Goal: Book appointment/travel/reservation

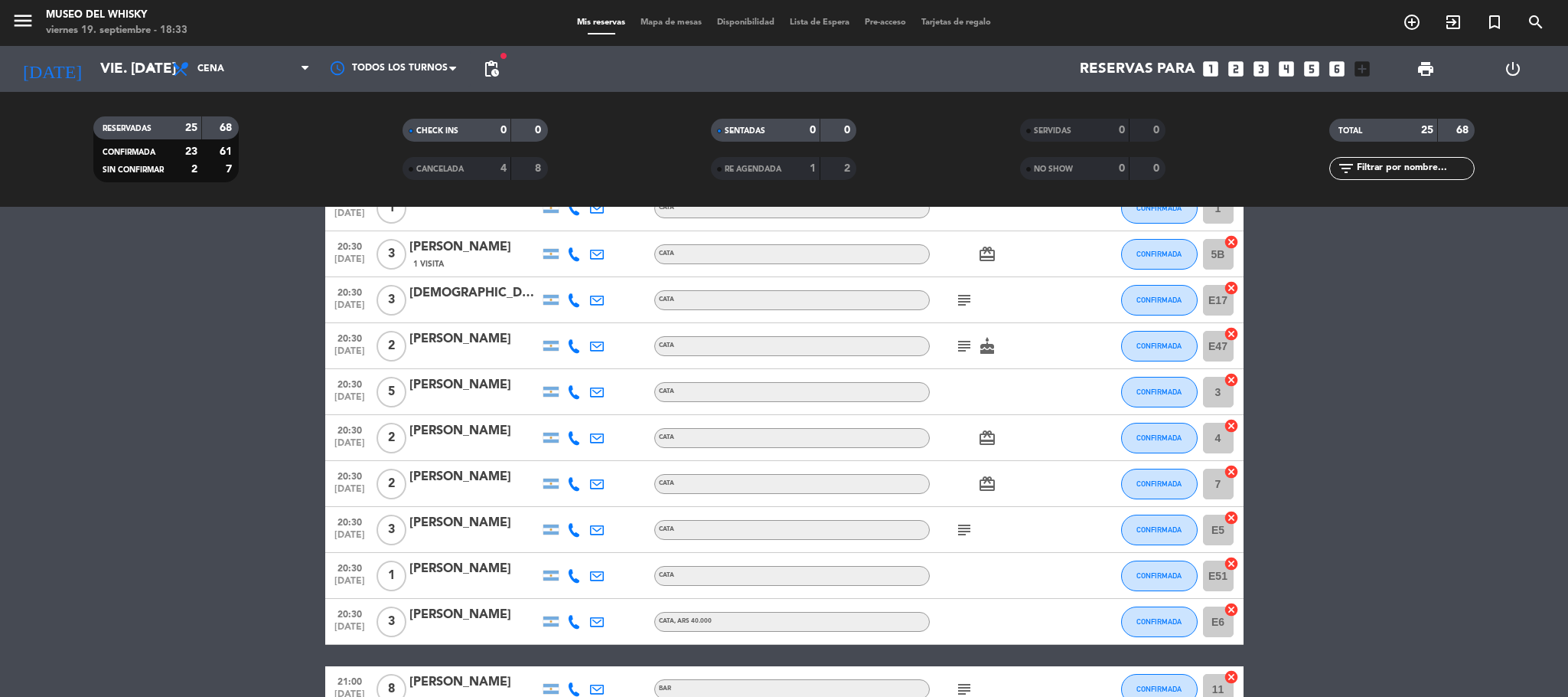
scroll to position [574, 0]
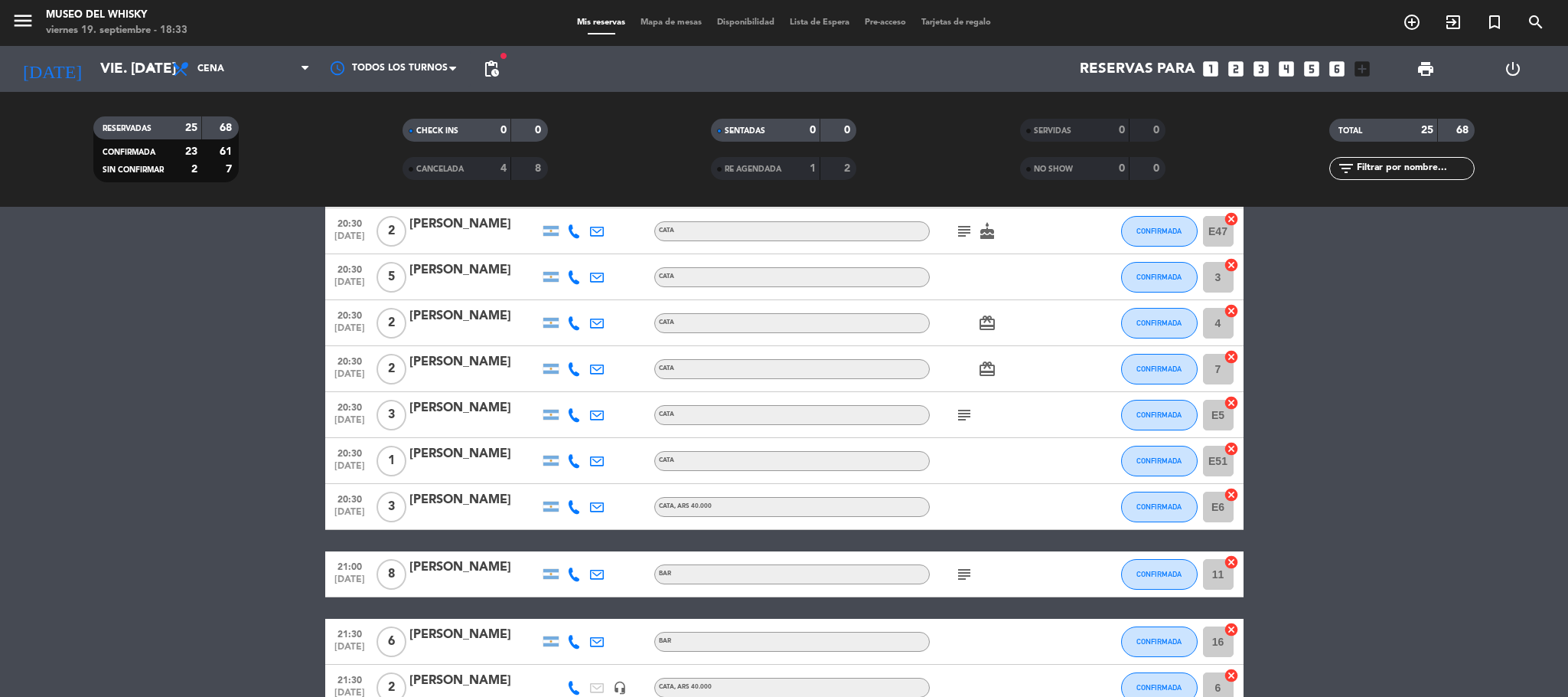
click at [958, 565] on icon "subject" at bounding box center [964, 574] width 18 height 18
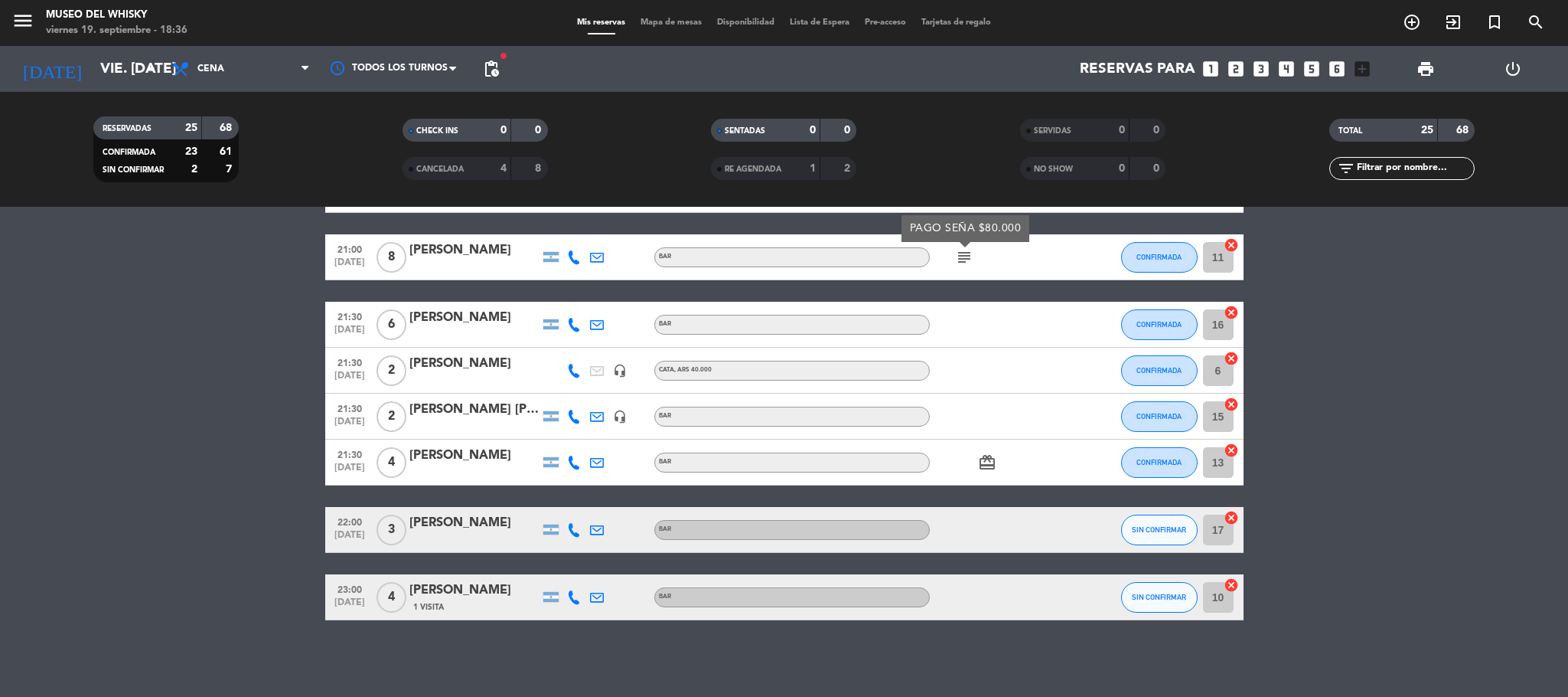
click at [1235, 74] on icon "looks_two" at bounding box center [1236, 69] width 20 height 20
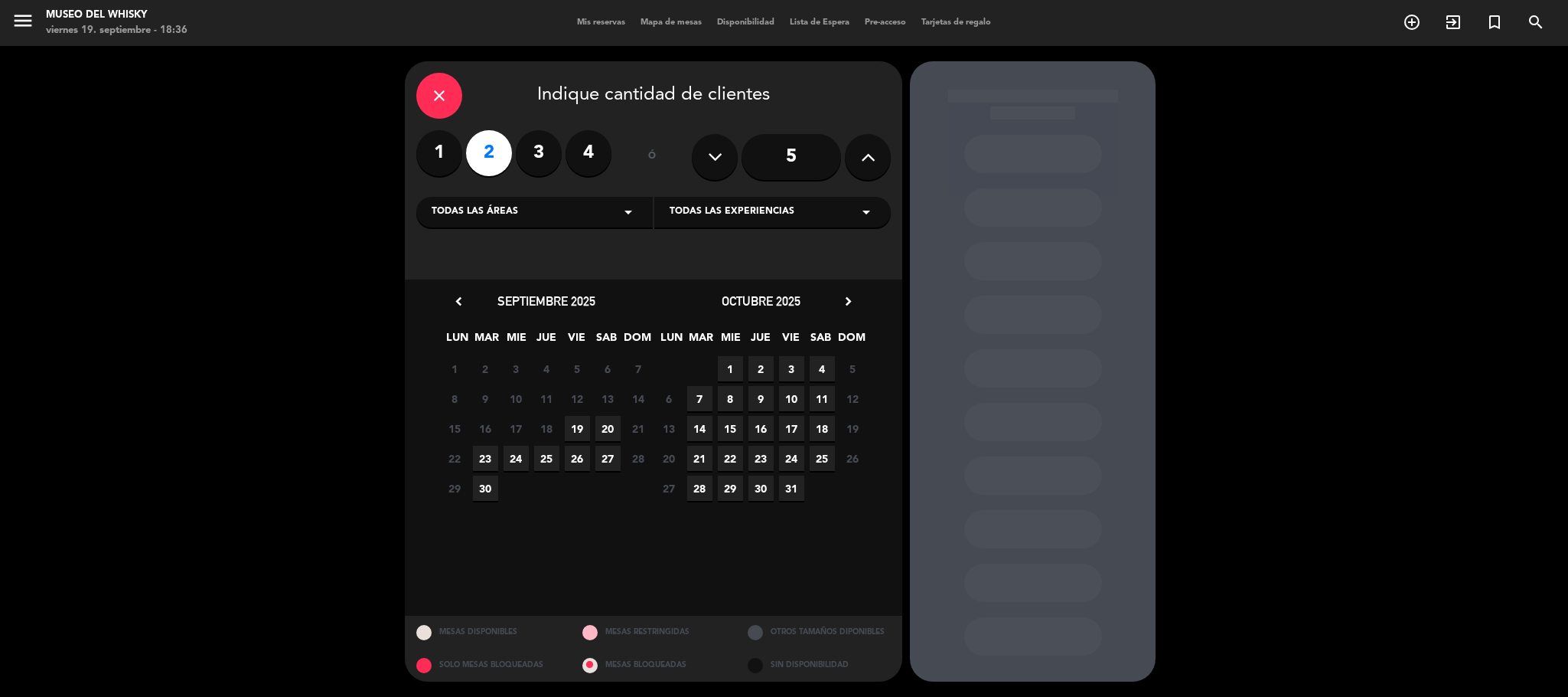
click at [576, 426] on span "19" at bounding box center [577, 428] width 25 height 25
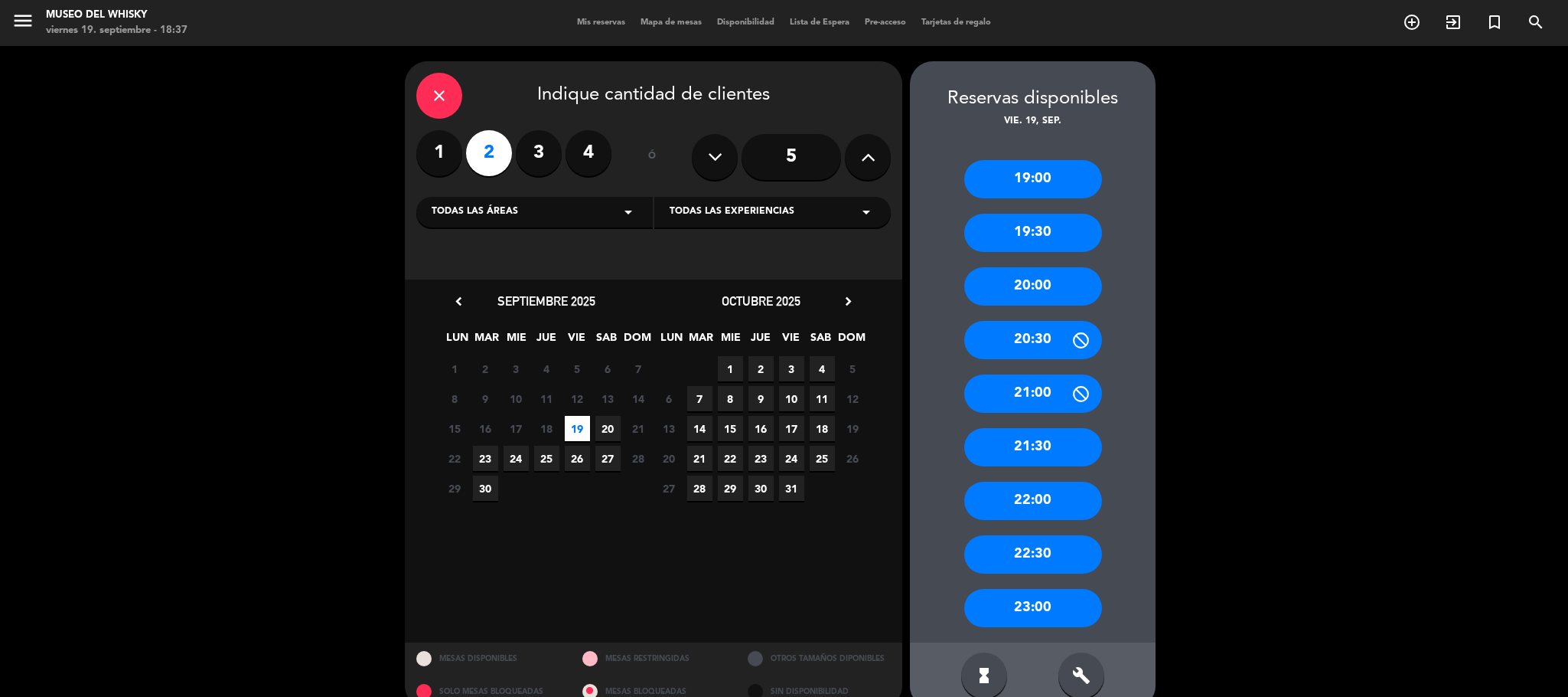
click at [1039, 506] on div "22:00" at bounding box center [1033, 501] width 138 height 39
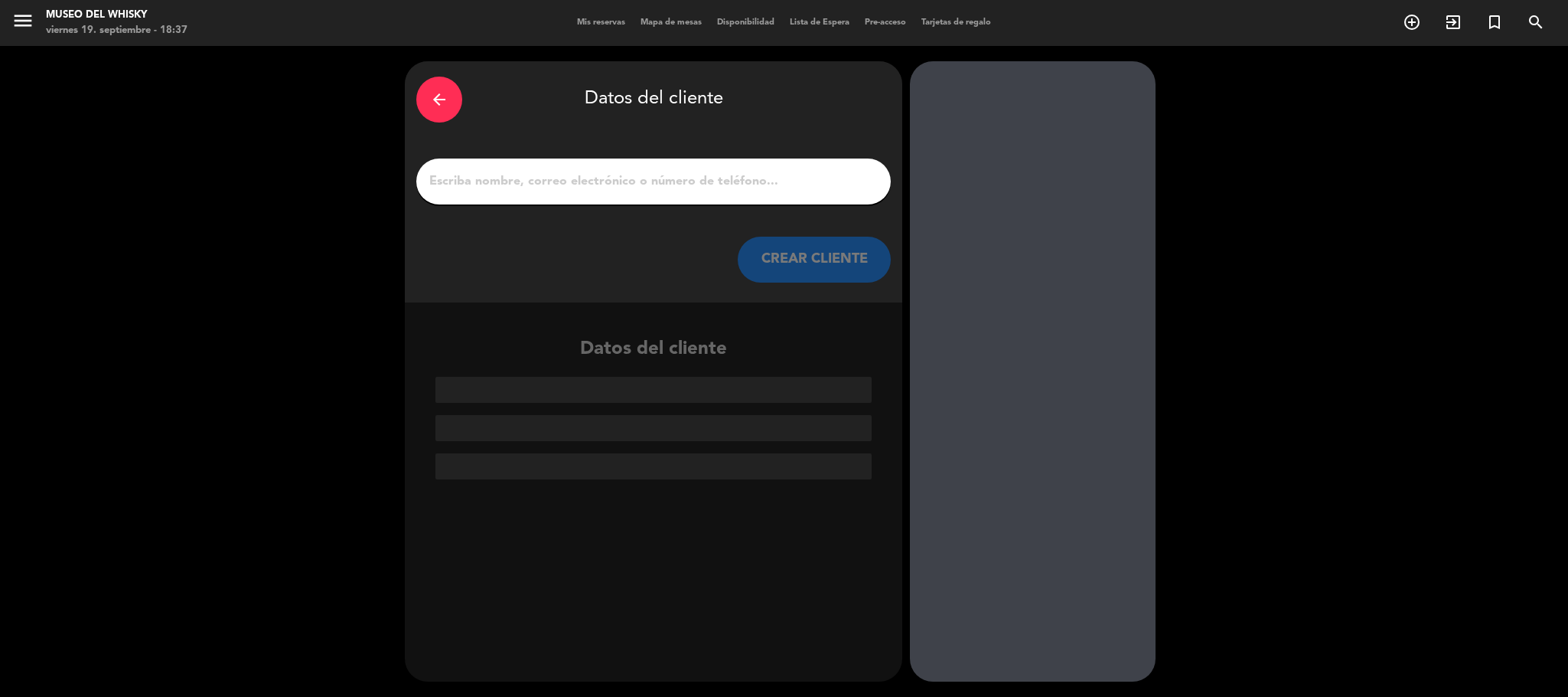
click at [584, 199] on div at bounding box center [653, 181] width 474 height 46
click at [592, 191] on input "1" at bounding box center [653, 181] width 451 height 21
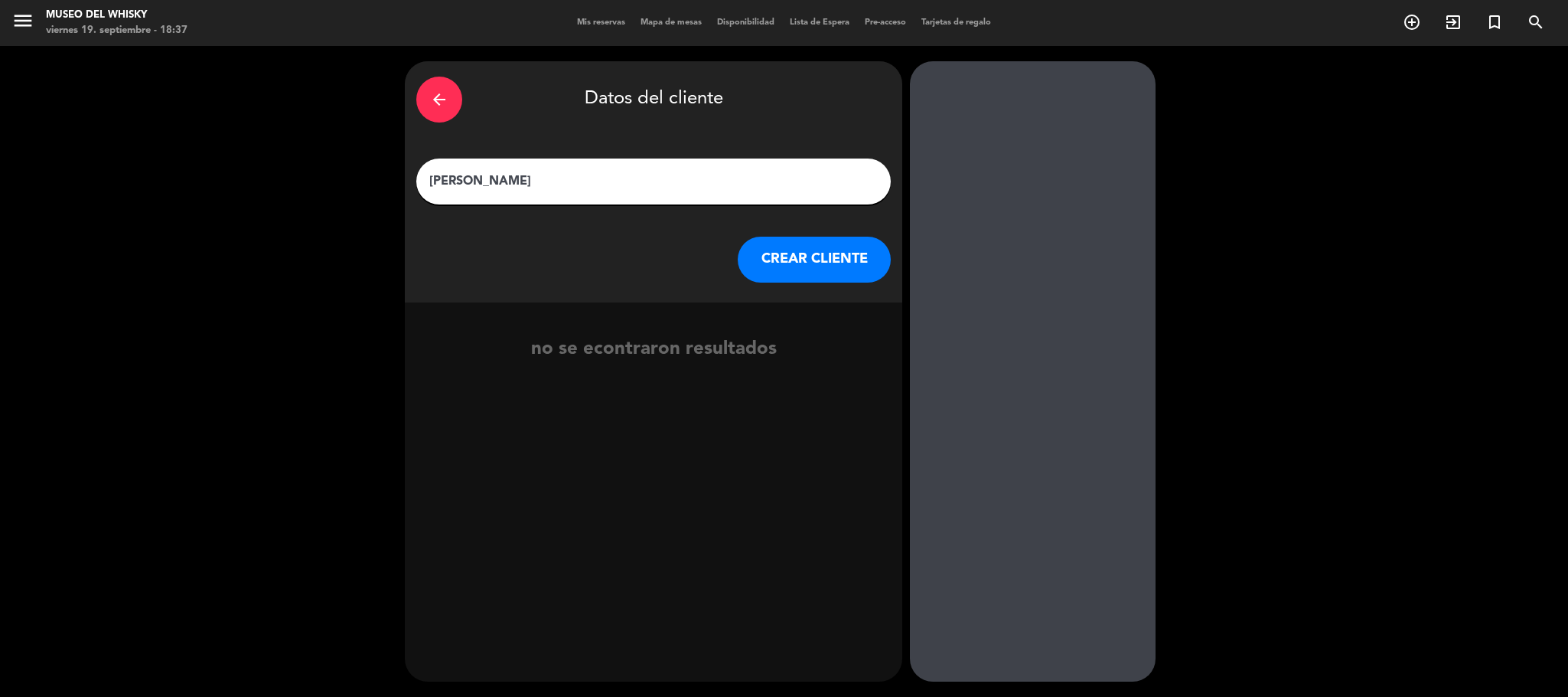
type input "[PERSON_NAME]"
click at [817, 269] on button "CREAR CLIENTE" at bounding box center [814, 259] width 153 height 46
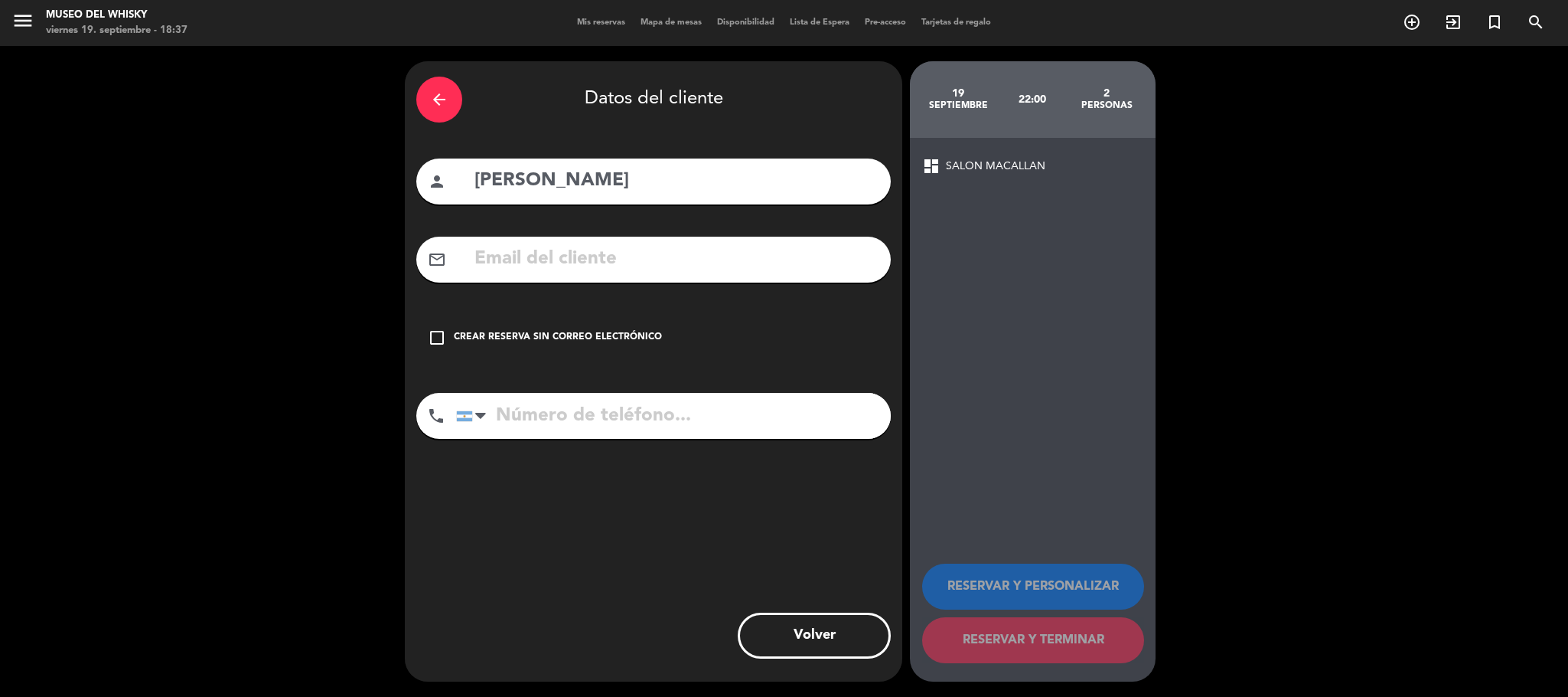
click at [441, 329] on icon "check_box_outline_blank" at bounding box center [437, 337] width 18 height 18
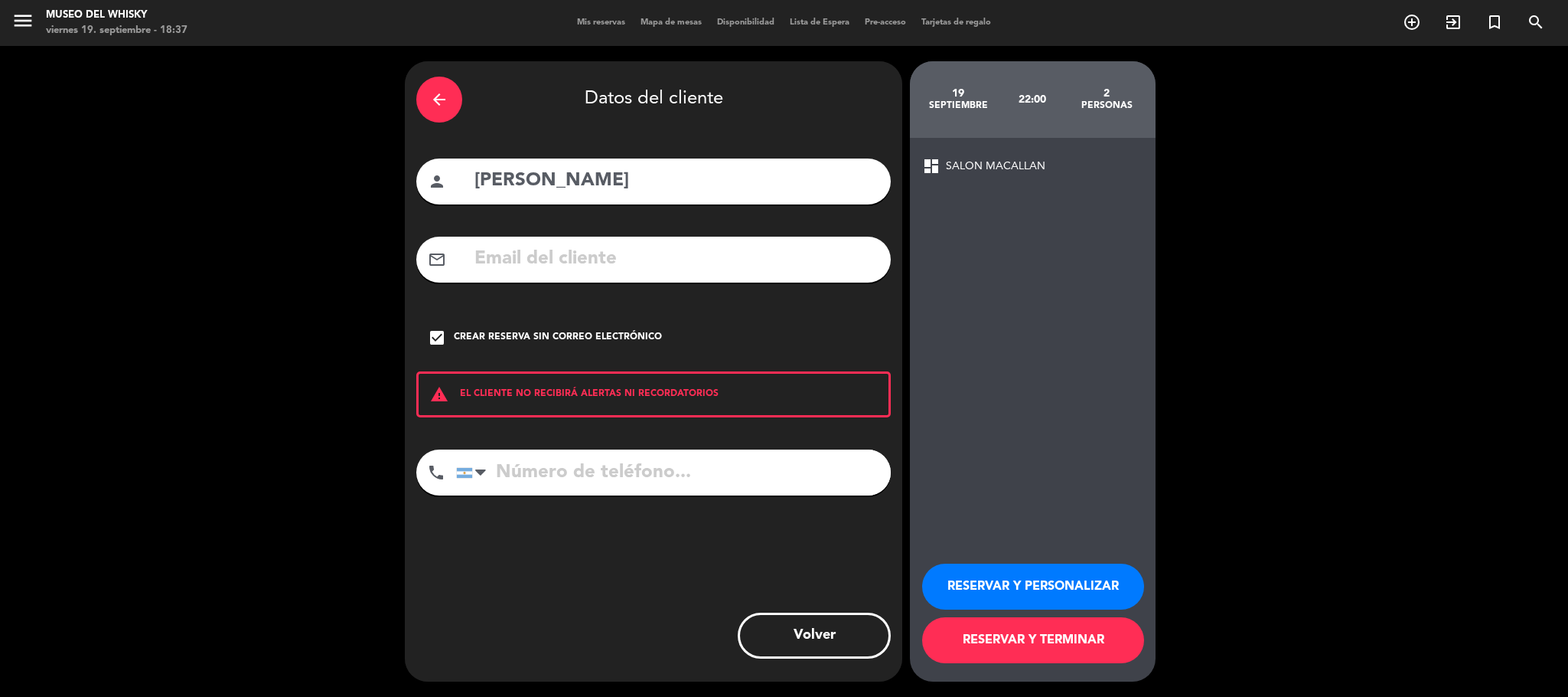
click at [1015, 580] on button "RESERVAR Y PERSONALIZAR" at bounding box center [1033, 586] width 222 height 46
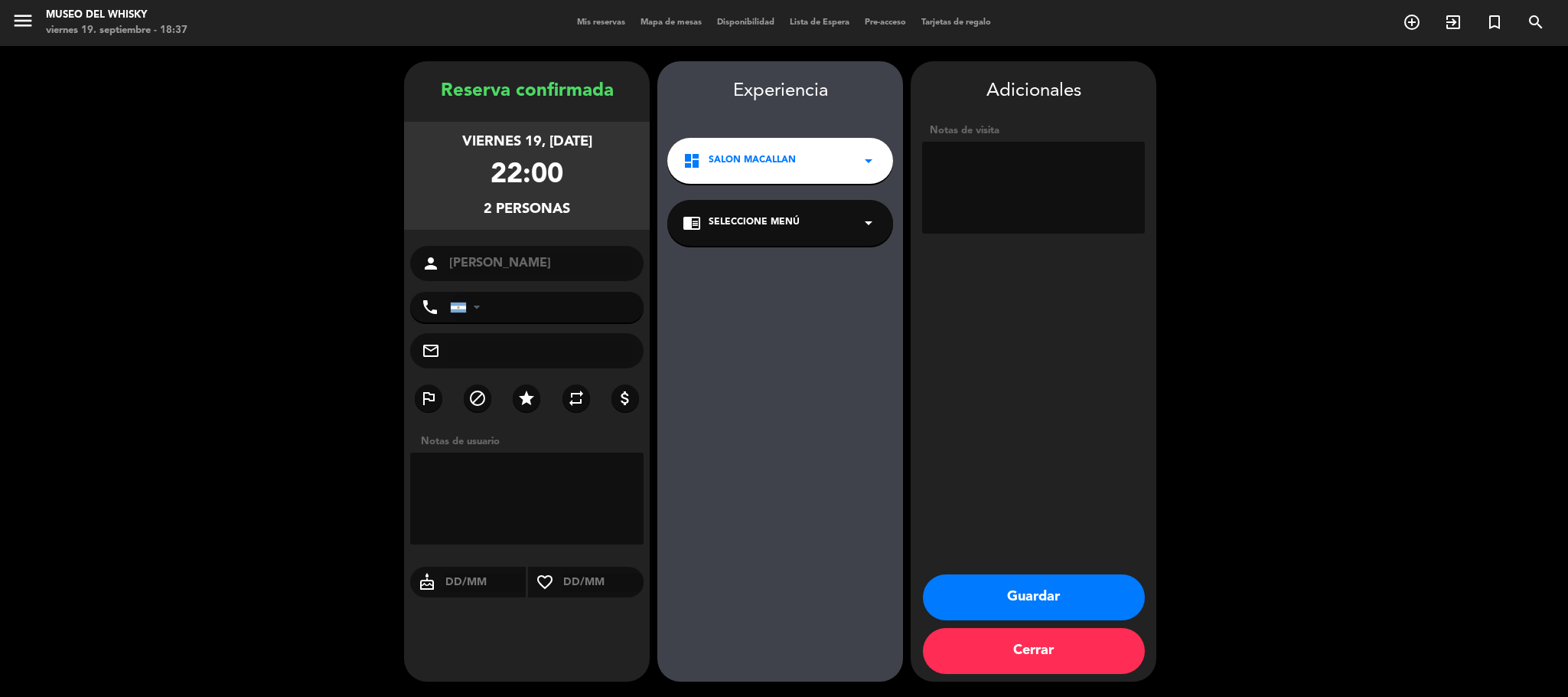
click at [1034, 598] on button "Guardar" at bounding box center [1034, 597] width 222 height 46
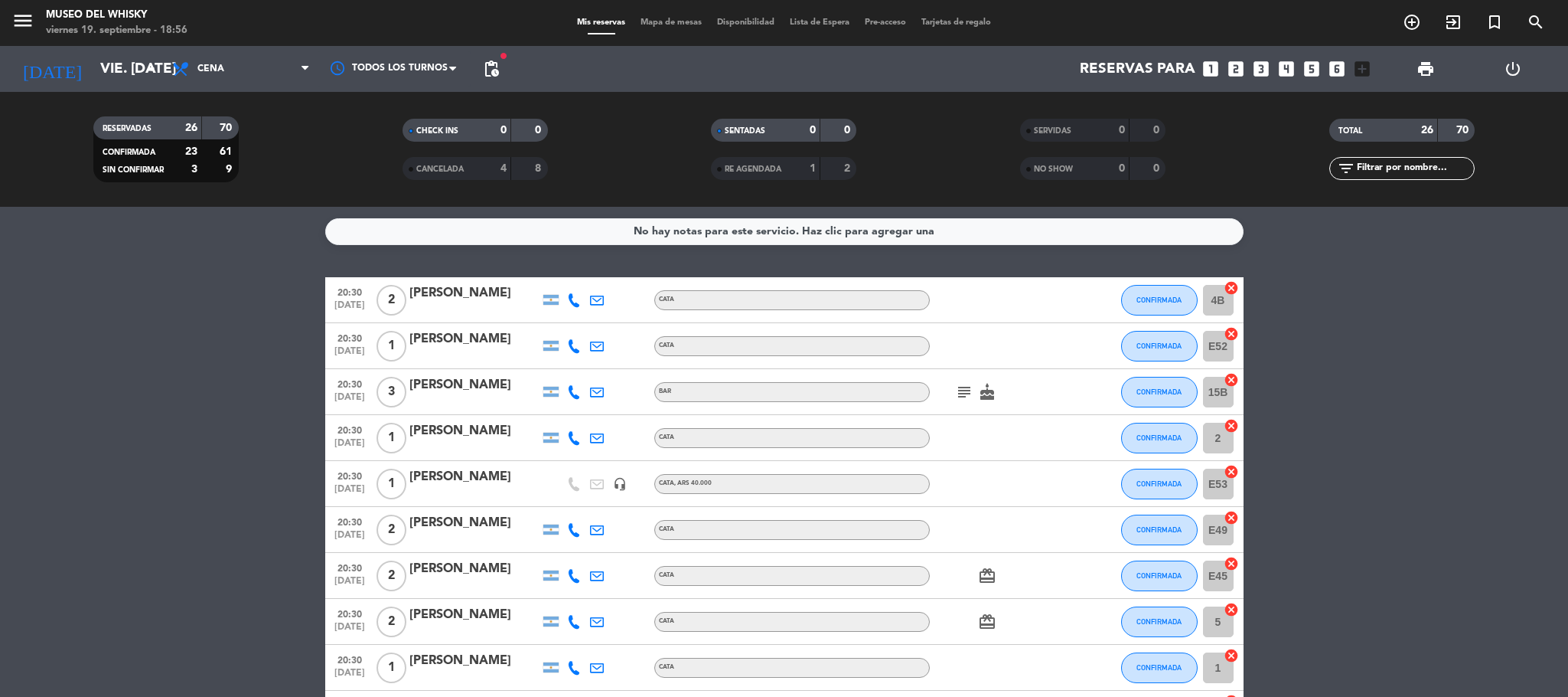
drag, startPoint x: 836, startPoint y: 535, endPoint x: 946, endPoint y: 539, distance: 110.1
click at [946, 539] on div "20:30 [DATE] 2 [PERSON_NAME] CATA CONFIRMADA E49 cancel" at bounding box center [784, 530] width 918 height 46
click at [1421, 65] on span "print" at bounding box center [1425, 69] width 18 height 18
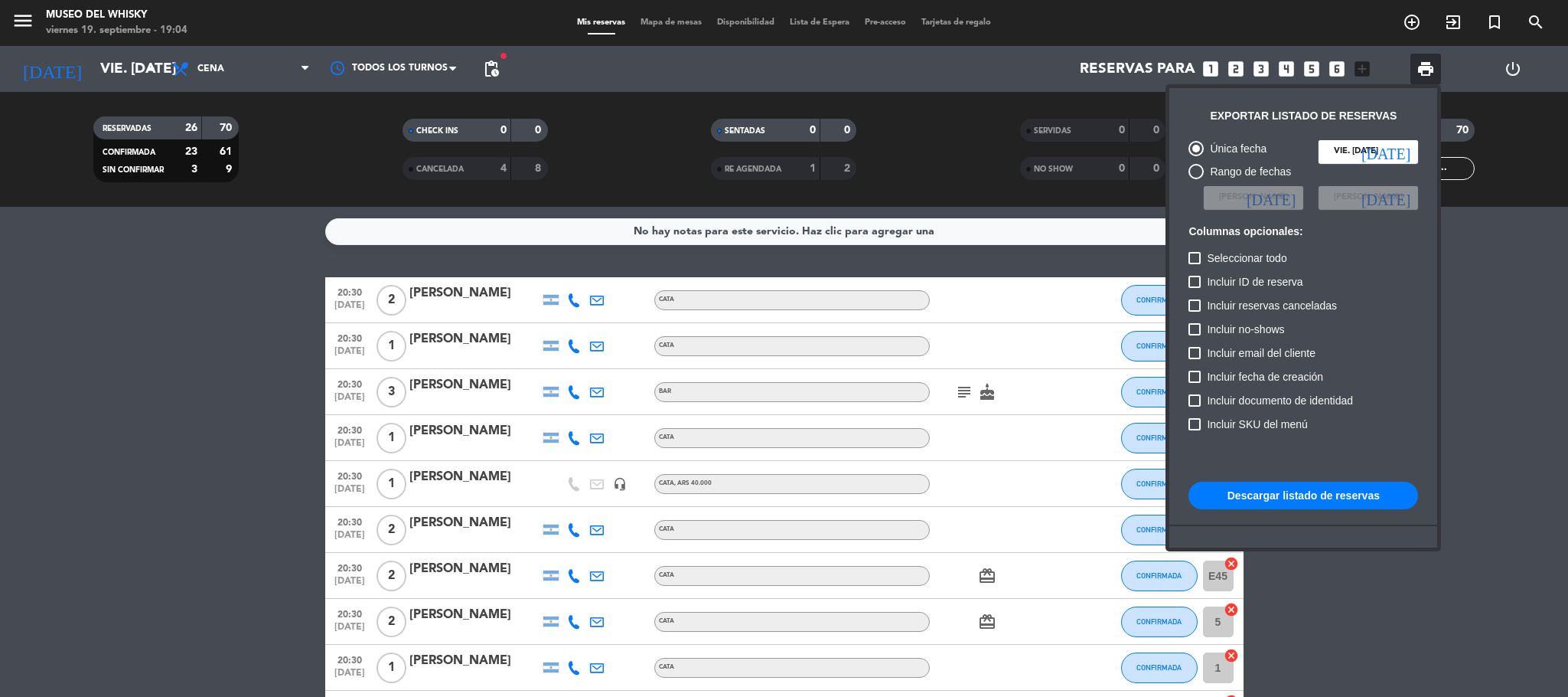
click at [1269, 498] on button "Descargar listado de reservas" at bounding box center [1303, 496] width 230 height 28
click at [1291, 489] on button "Descargar listado de reservas" at bounding box center [1303, 496] width 230 height 28
click at [1368, 147] on input "vie. [DATE]" at bounding box center [1368, 152] width 99 height 23
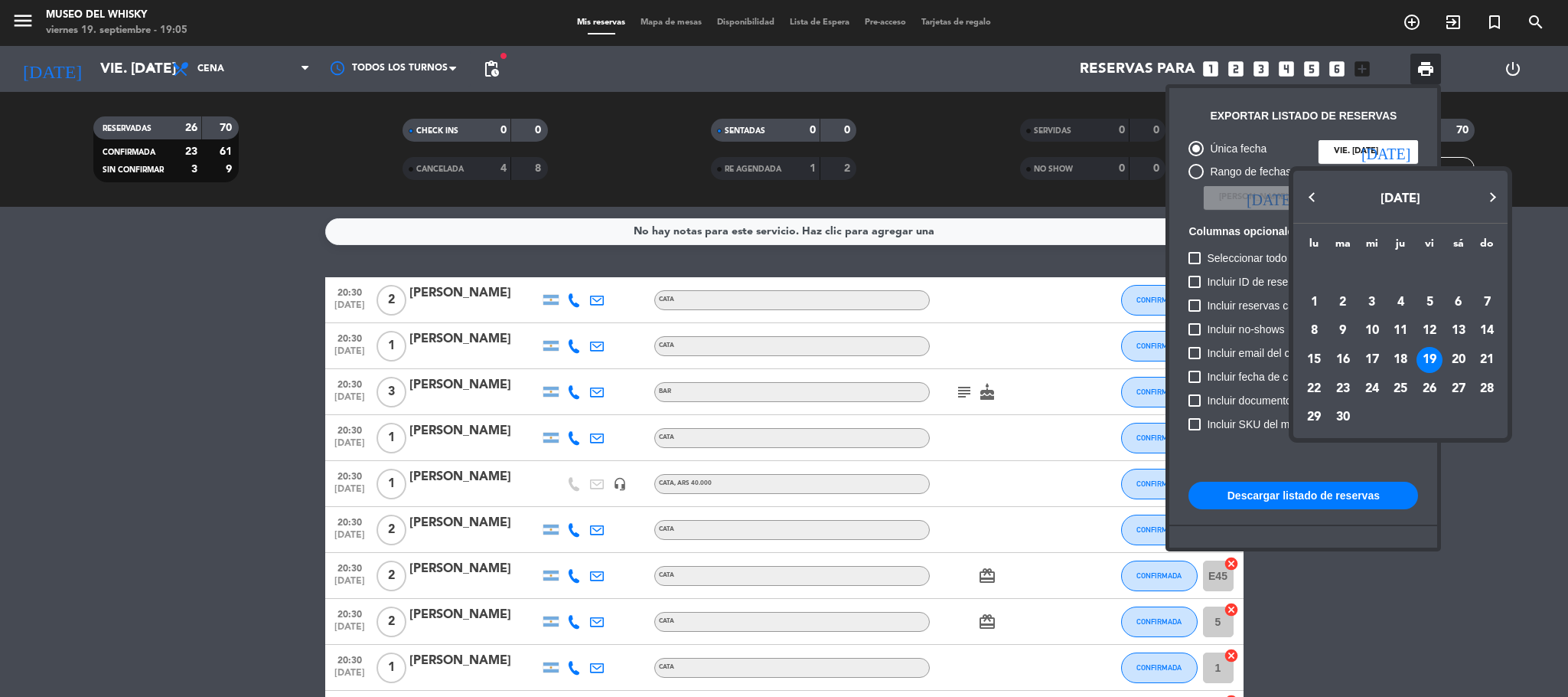
click at [1425, 61] on div at bounding box center [784, 348] width 1568 height 697
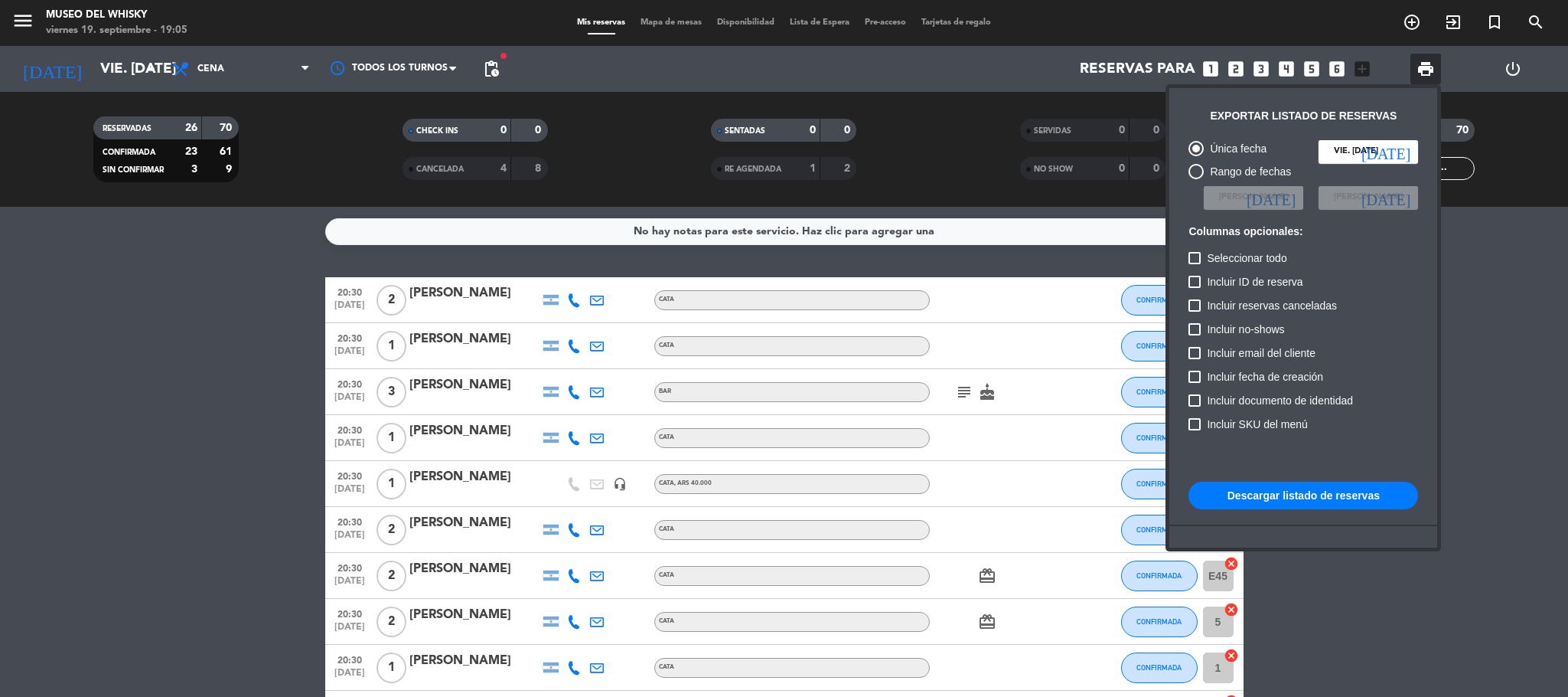
click at [1311, 489] on button "Descargar listado de reservas" at bounding box center [1303, 496] width 230 height 28
